Goal: Transaction & Acquisition: Purchase product/service

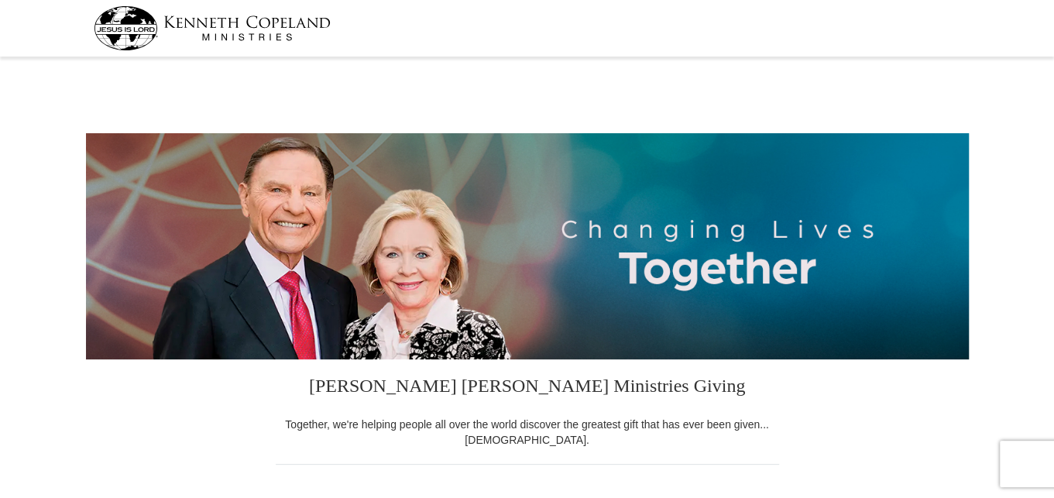
select select "OR"
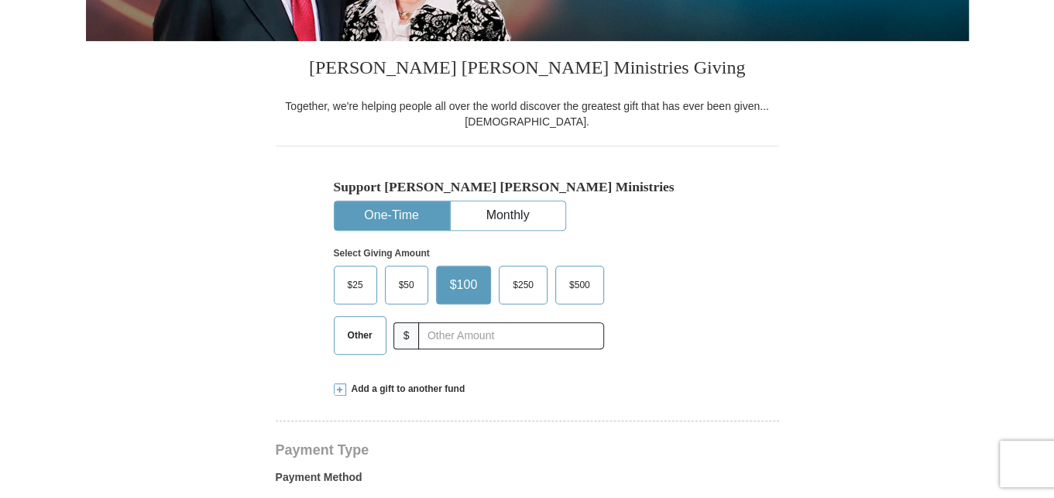
scroll to position [387, 0]
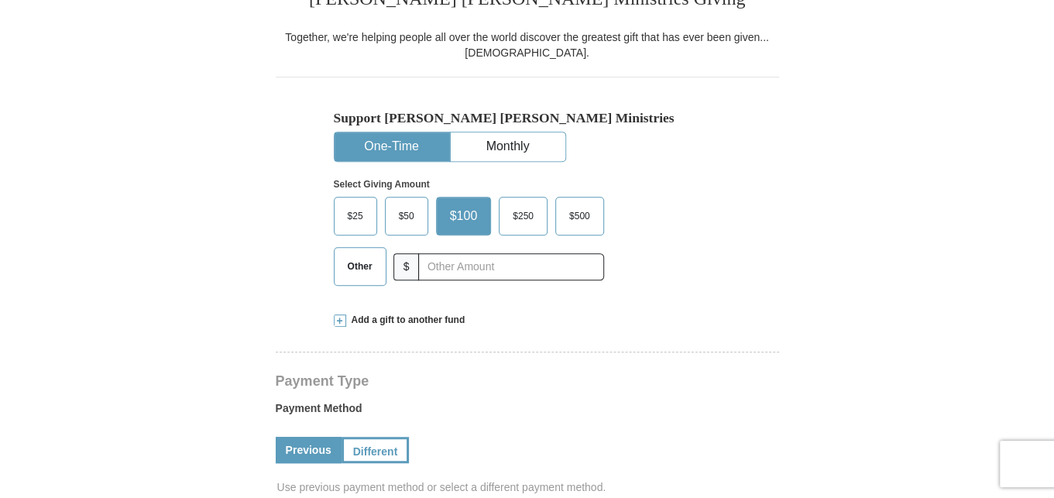
click at [364, 321] on span "Add a gift to another fund" at bounding box center [405, 320] width 119 height 13
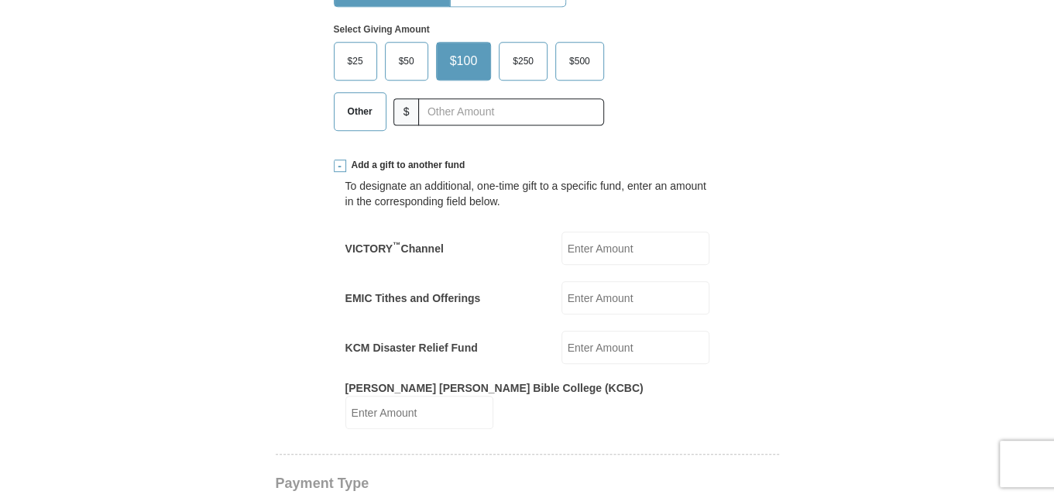
scroll to position [542, 0]
click at [592, 251] on input "VICTORY ™ Channel" at bounding box center [636, 248] width 148 height 33
click at [615, 294] on input "EMIC Tithes and Offerings" at bounding box center [636, 297] width 148 height 33
type input "25.00"
click at [597, 342] on input "KCM Disaster Relief Fund" at bounding box center [636, 347] width 148 height 33
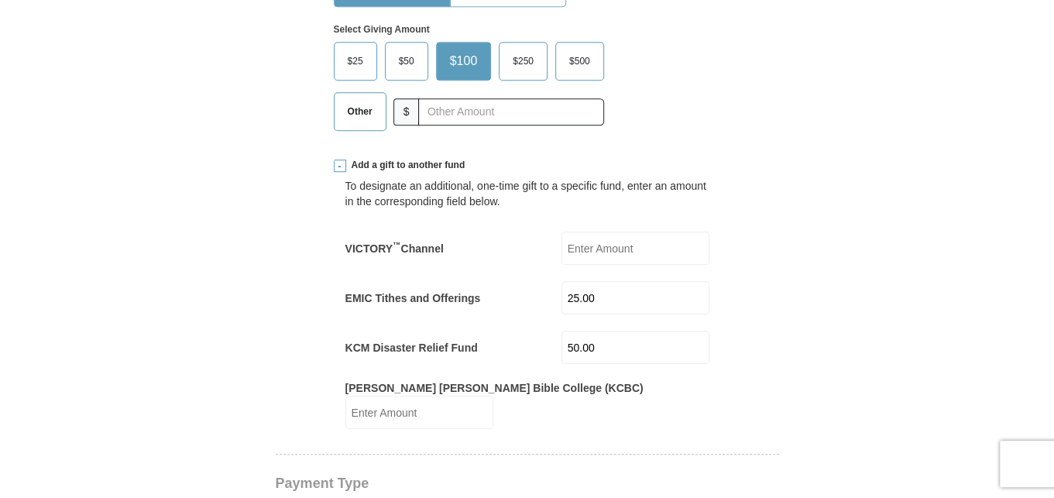
type input "50.00"
click at [607, 245] on input "VICTORY ™ Channel" at bounding box center [636, 248] width 148 height 33
type input "25.00"
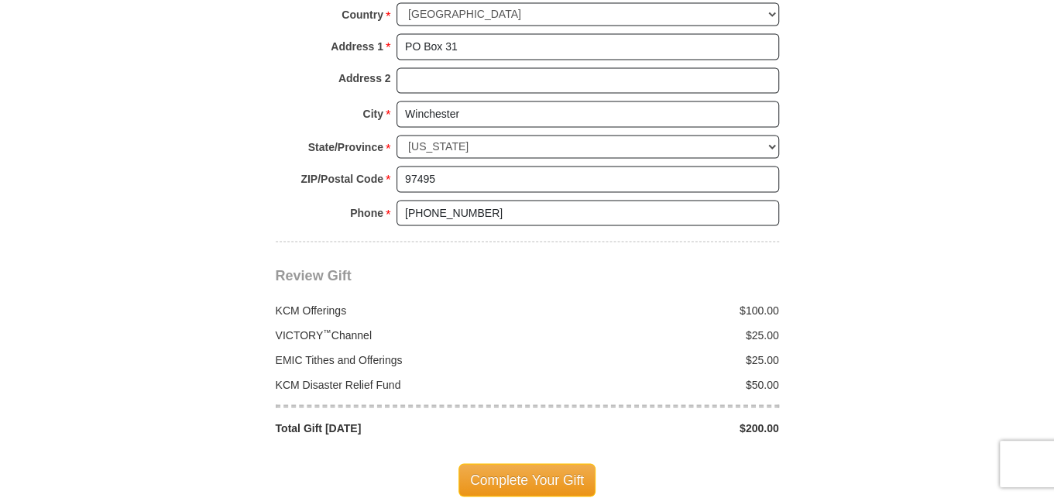
scroll to position [1472, 0]
click at [562, 462] on span "Complete Your Gift" at bounding box center [527, 478] width 137 height 33
